Goal: Information Seeking & Learning: Find specific fact

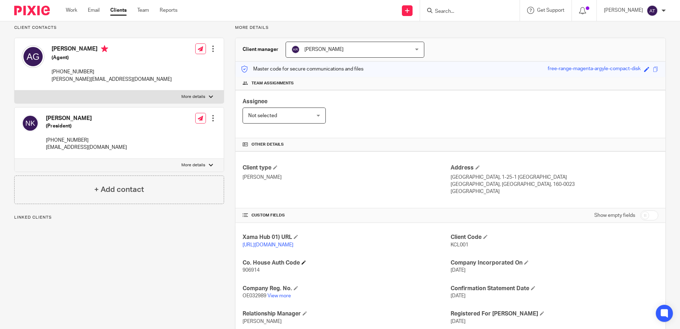
scroll to position [105, 0]
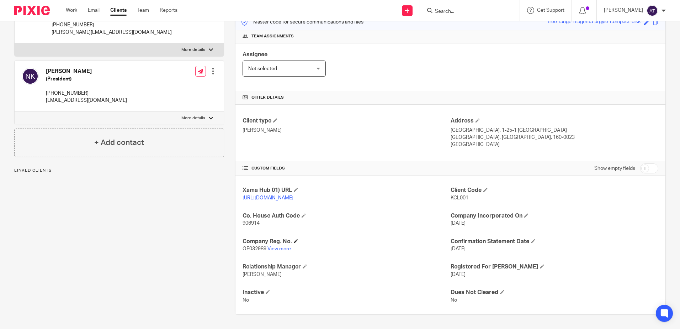
click at [271, 215] on h4 "Company Reg. No." at bounding box center [347, 241] width 208 height 7
click at [273, 215] on link "View more" at bounding box center [279, 248] width 23 height 5
click at [335, 12] on input "Search" at bounding box center [466, 12] width 64 height 6
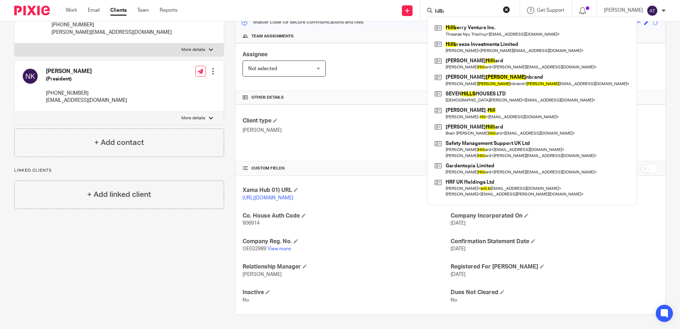
click at [335, 7] on form "hillb" at bounding box center [472, 10] width 76 height 9
click at [335, 12] on input "hillb" at bounding box center [466, 12] width 64 height 6
drag, startPoint x: 454, startPoint y: 11, endPoint x: 428, endPoint y: 14, distance: 25.4
click at [335, 14] on div "hillb" at bounding box center [468, 10] width 83 height 9
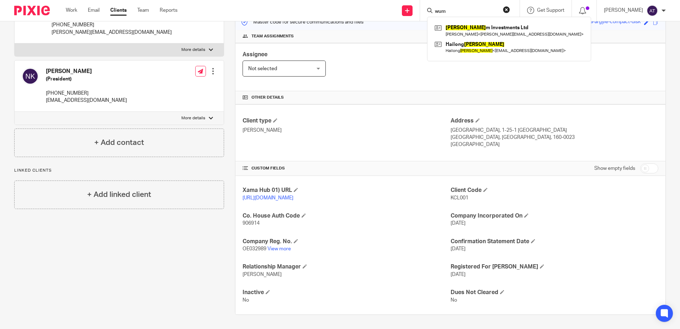
type input "wum"
click button "submit" at bounding box center [0, 0] width 0 height 0
